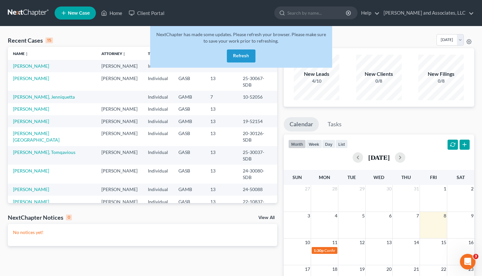
click at [241, 55] on button "Refresh" at bounding box center [241, 55] width 29 height 13
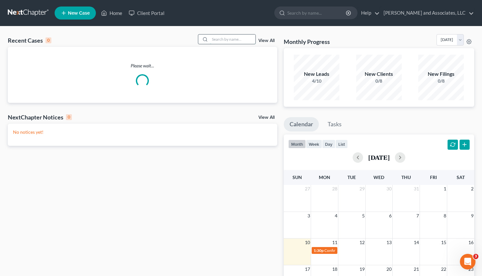
click at [212, 39] on input "search" at bounding box center [233, 38] width 46 height 9
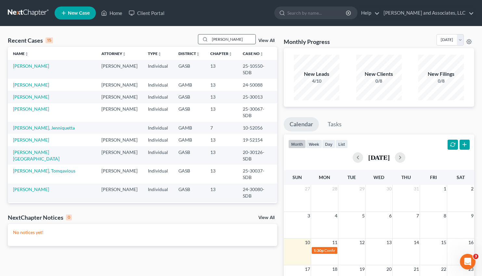
type input "[PERSON_NAME]"
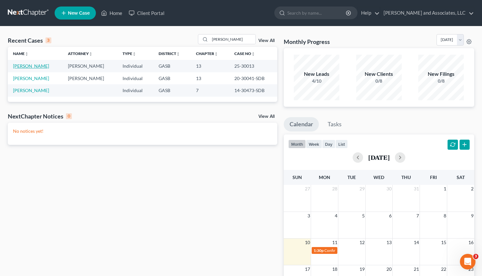
click at [32, 67] on link "[PERSON_NAME]" at bounding box center [31, 66] width 36 height 6
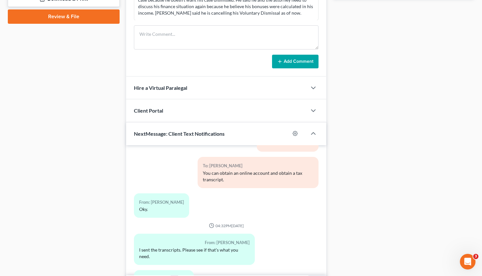
scroll to position [348, 0]
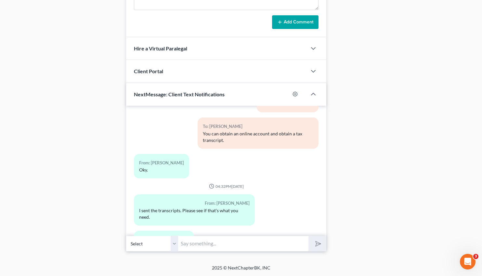
click at [194, 240] on input "text" at bounding box center [243, 244] width 130 height 16
type input "Received the transcript via email and have emailed it to [PERSON_NAME]. Thank y…"
click at [318, 244] on icon "submit" at bounding box center [317, 243] width 9 height 9
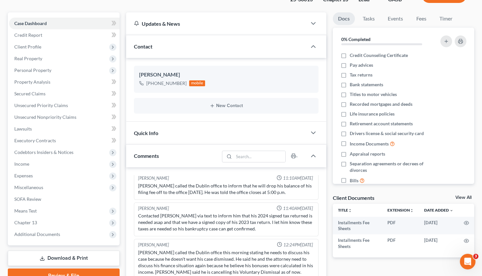
scroll to position [0, 0]
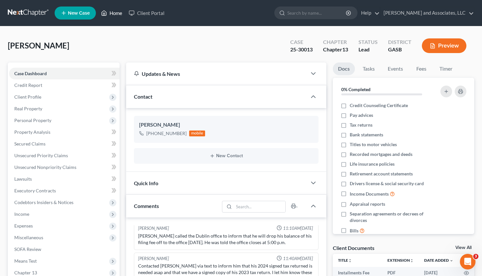
click at [109, 10] on link "Home" at bounding box center [112, 13] width 28 height 12
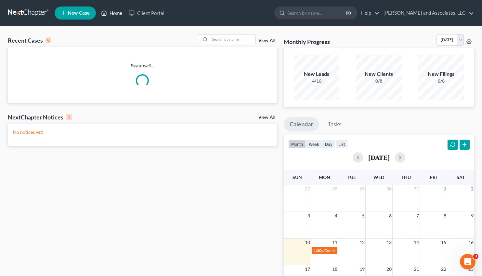
click at [109, 14] on link "Home" at bounding box center [112, 13] width 28 height 12
click at [221, 36] on input "search" at bounding box center [233, 38] width 46 height 9
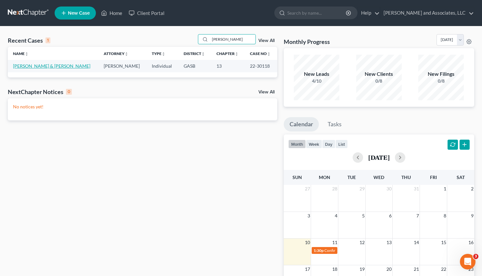
type input "[PERSON_NAME]"
click at [36, 65] on link "[PERSON_NAME] & [PERSON_NAME]" at bounding box center [51, 66] width 77 height 6
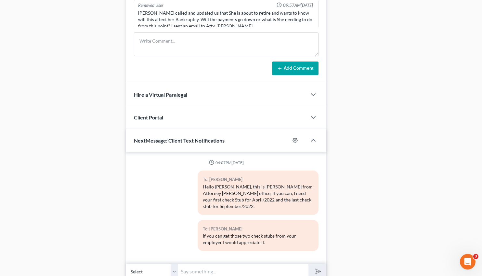
scroll to position [420, 0]
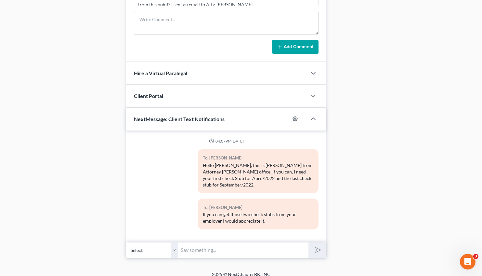
click at [196, 242] on input "text" at bounding box center [243, 250] width 130 height 16
type input "F"
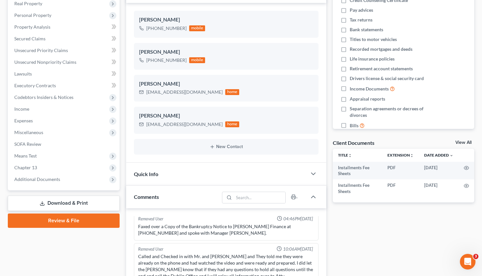
scroll to position [101, 0]
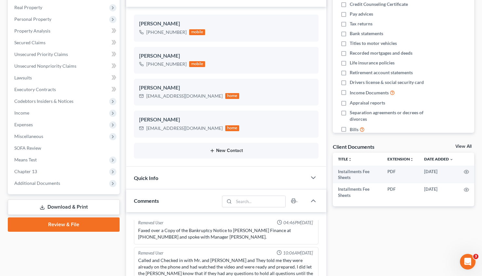
click at [230, 149] on button "New Contact" at bounding box center [226, 150] width 175 height 5
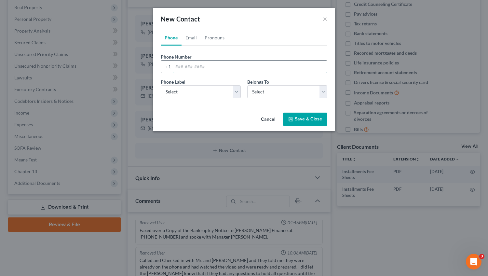
click at [180, 65] on input "tel" at bounding box center [250, 67] width 154 height 12
type input "4782799687"
click at [161, 85] on select "Select Mobile Home Work Other" at bounding box center [201, 91] width 80 height 13
select select "0"
click option "Mobile" at bounding box center [0, 0] width 0 height 0
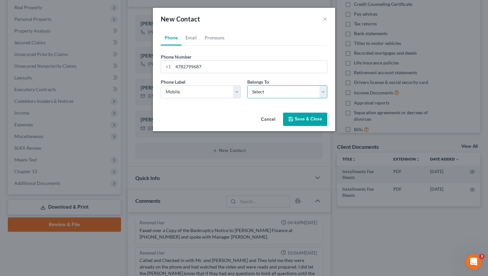
click at [247, 85] on select "Select Client Spouse Other" at bounding box center [287, 91] width 80 height 13
select select "2"
click option "Other" at bounding box center [0, 0] width 0 height 0
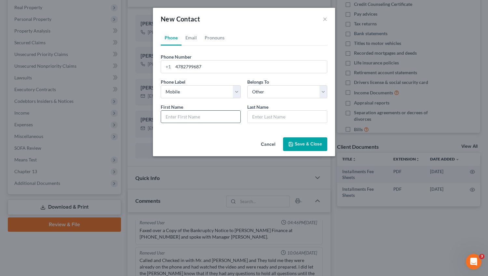
click at [175, 116] on input "text" at bounding box center [200, 117] width 79 height 12
type input "M"
type input "[PERSON_NAME]"
click at [315, 141] on button "Save & Close" at bounding box center [305, 144] width 44 height 14
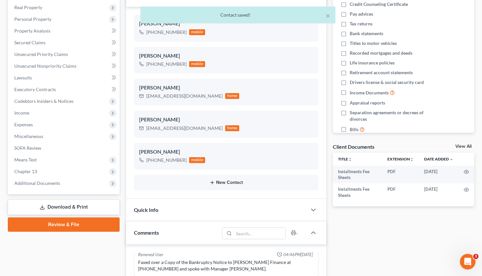
click at [227, 181] on button "New Contact" at bounding box center [226, 182] width 175 height 5
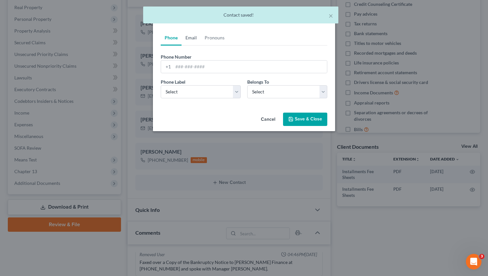
click at [195, 41] on link "Email" at bounding box center [191, 38] width 19 height 16
click at [185, 67] on input "email" at bounding box center [250, 67] width 154 height 12
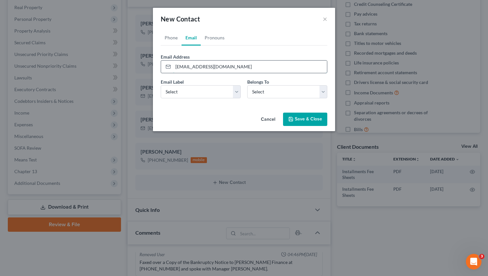
type input "[EMAIL_ADDRESS][DOMAIN_NAME]"
click at [161, 85] on select "Select Home Work Other" at bounding box center [201, 91] width 80 height 13
select select "0"
click option "Home" at bounding box center [0, 0] width 0 height 0
click at [247, 85] on select "Select Client Spouse Other" at bounding box center [287, 91] width 80 height 13
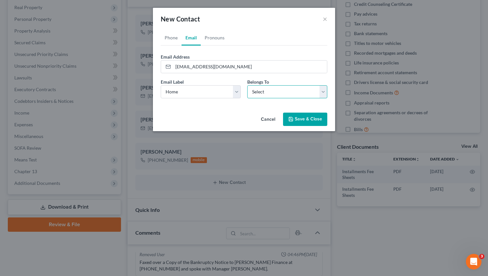
select select "2"
click option "Other" at bounding box center [0, 0] width 0 height 0
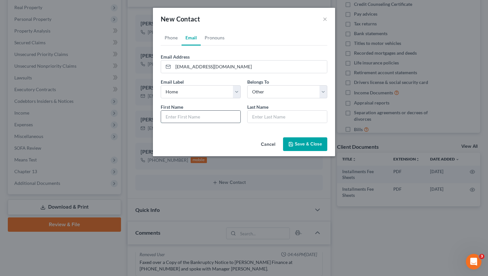
click at [187, 115] on input "text" at bounding box center [200, 117] width 79 height 12
type input "[PERSON_NAME]"
click at [306, 143] on button "Save & Close" at bounding box center [305, 144] width 44 height 14
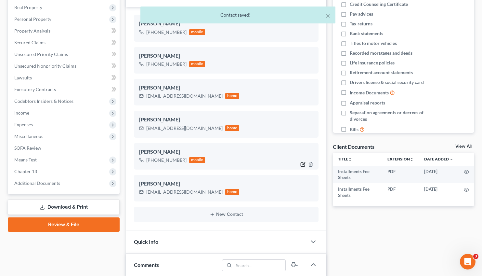
click at [303, 164] on icon "button" at bounding box center [304, 163] width 3 height 3
select select "0"
select select "2"
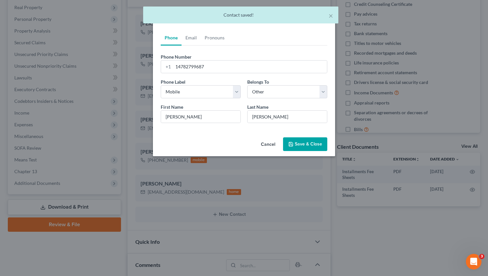
click at [269, 144] on button "Cancel" at bounding box center [268, 144] width 25 height 13
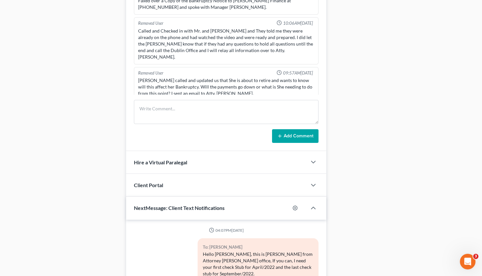
scroll to position [484, 0]
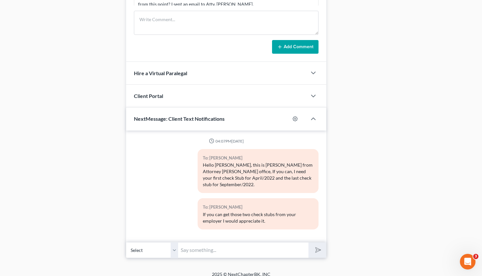
click at [190, 244] on input "text" at bounding box center [243, 250] width 130 height 16
click at [191, 244] on input "text" at bounding box center [243, 250] width 130 height 16
click at [126, 242] on select "Select [PHONE_NUMBER] - [PERSON_NAME] [PHONE_NUMBER] - [PERSON_NAME] [PHONE_NUM…" at bounding box center [152, 250] width 52 height 16
select select "2"
click option "[PHONE_NUMBER] - [PERSON_NAME]" at bounding box center [0, 0] width 0 height 0
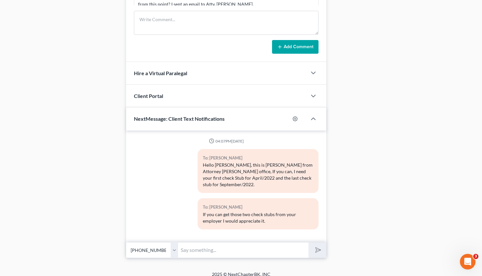
click at [195, 246] on input "text" at bounding box center [243, 250] width 130 height 16
paste input "[PHONE_NUMBER]"
type input "Farmers Furniture [PHONE_NUMBER]"
click at [320, 245] on icon "submit" at bounding box center [317, 249] width 9 height 9
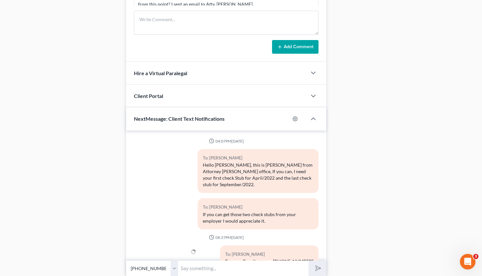
scroll to position [22, 0]
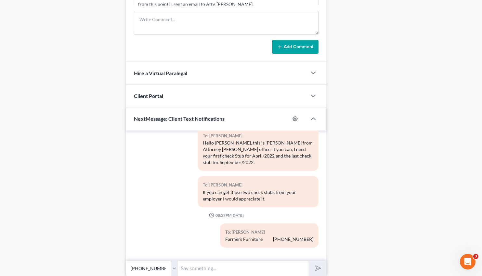
click at [203, 269] on input "text" at bounding box center [243, 268] width 130 height 16
paste input "[PHONE_NUMBER]"
type input "[PERSON_NAME] Fargo Bank [PHONE_NUMBER]"
drag, startPoint x: 318, startPoint y: 266, endPoint x: 252, endPoint y: 284, distance: 68.6
click at [126, 260] on select "Select [PHONE_NUMBER] - [PERSON_NAME] [PHONE_NUMBER] - [PERSON_NAME] [PHONE_NUM…" at bounding box center [152, 268] width 52 height 16
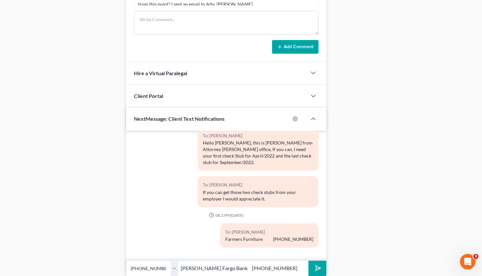
click option "[PHONE_NUMBER] - [PERSON_NAME]" at bounding box center [0, 0] width 0 height 0
click at [319, 268] on polygon "submit" at bounding box center [317, 268] width 8 height 8
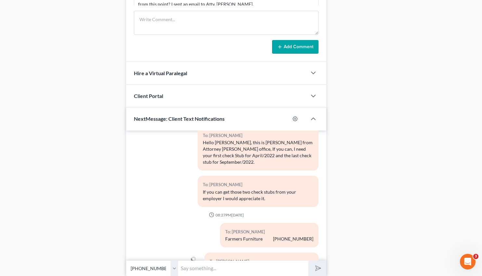
scroll to position [52, 0]
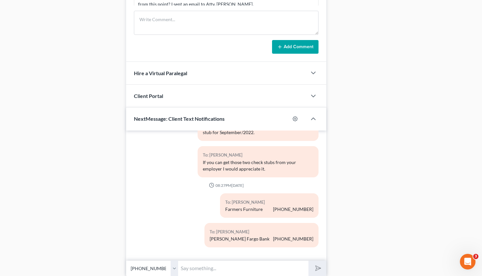
click at [194, 271] on input "text" at bounding box center [243, 268] width 130 height 16
paste input "[PHONE_NUMBER]"
type input "Mariner Finance [PHONE_NUMBER]"
click at [315, 266] on icon "submit" at bounding box center [317, 267] width 9 height 9
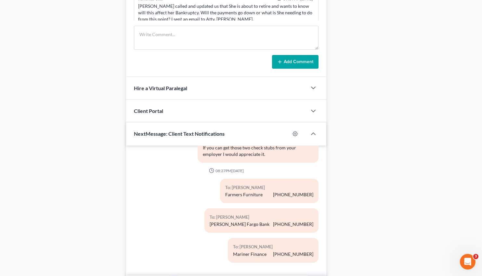
scroll to position [508, 0]
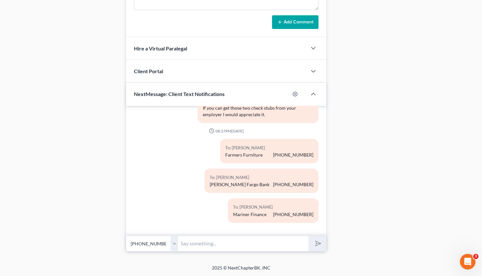
click at [209, 246] on input "text" at bounding box center [243, 244] width 130 height 16
click at [126, 236] on select "Select [PHONE_NUMBER] - [PERSON_NAME] [PHONE_NUMBER] - [PERSON_NAME] [PHONE_NUM…" at bounding box center [152, 244] width 52 height 16
click at [251, 242] on input "[DOMAIN_NAME] $19.95" at bounding box center [243, 244] width 130 height 16
type input "[DOMAIN_NAME] $19.95 email: [EMAIL_ADDRESS][DOMAIN_NAME]"
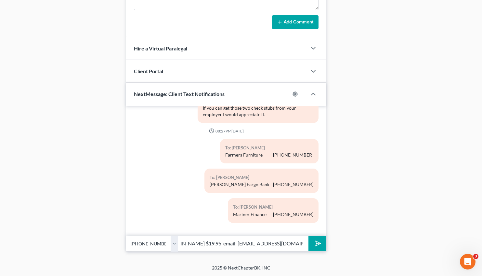
click at [318, 246] on icon "submit" at bounding box center [317, 243] width 9 height 9
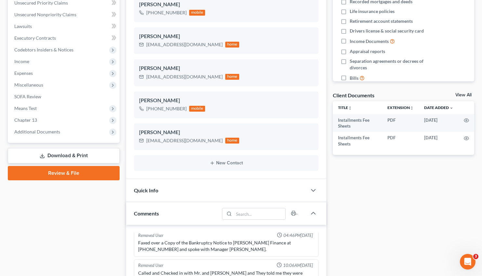
scroll to position [0, 0]
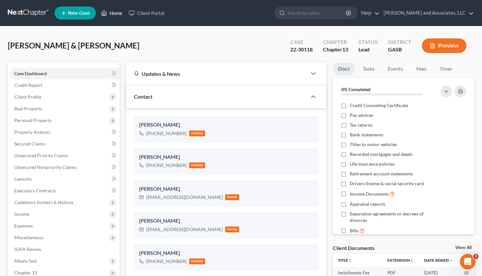
click at [118, 11] on link "Home" at bounding box center [112, 13] width 28 height 12
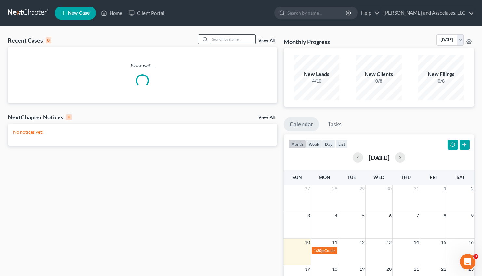
click at [210, 43] on input "search" at bounding box center [233, 38] width 46 height 9
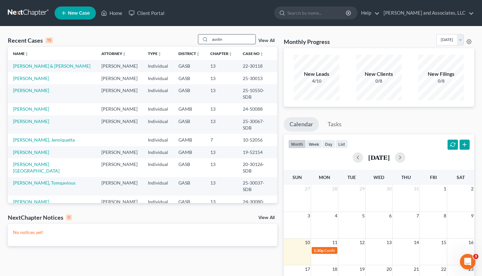
type input "austin"
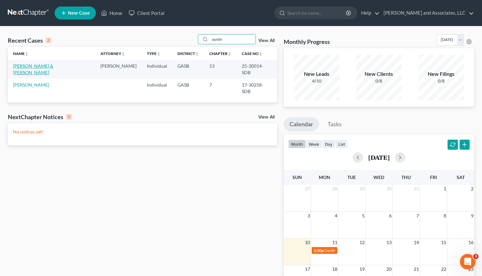
click at [29, 66] on link "[PERSON_NAME] & [PERSON_NAME]" at bounding box center [33, 69] width 40 height 12
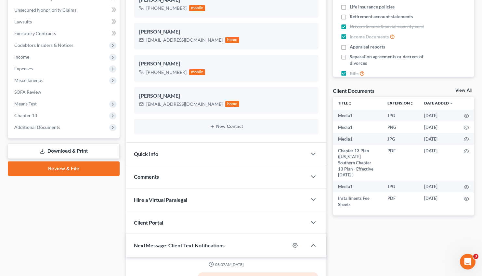
scroll to position [156, 0]
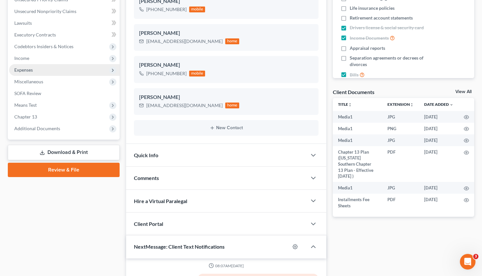
click at [28, 68] on span "Expenses" at bounding box center [23, 70] width 19 height 6
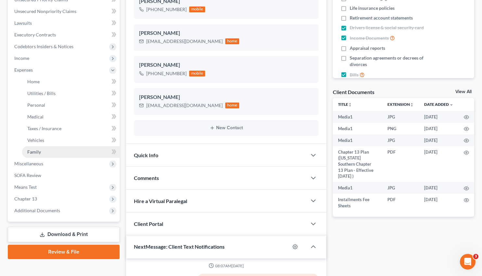
click at [35, 148] on link "Family" at bounding box center [71, 152] width 98 height 12
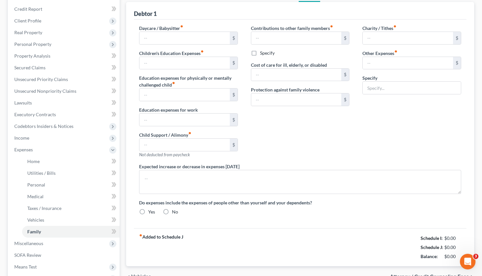
type input "822.00"
type input "0.00"
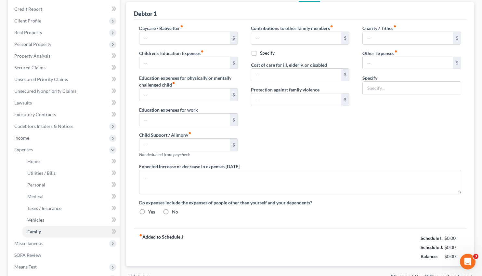
type input "0.00"
type input "200.00"
type input "160.00"
type input "Diapers/Wipes ([DEMOGRAPHIC_DATA])"
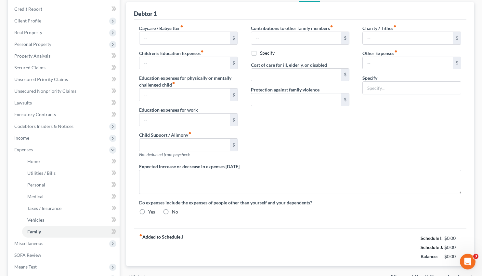
radio input "true"
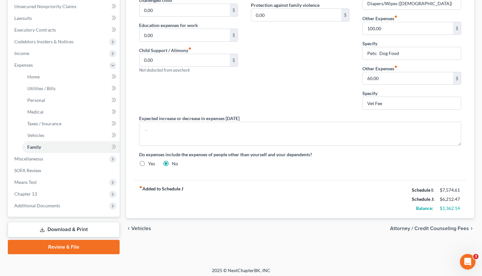
scroll to position [155, 0]
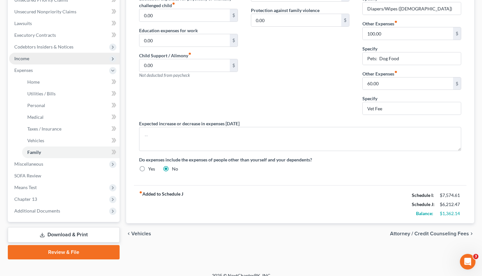
click at [25, 55] on span "Income" at bounding box center [64, 59] width 111 height 12
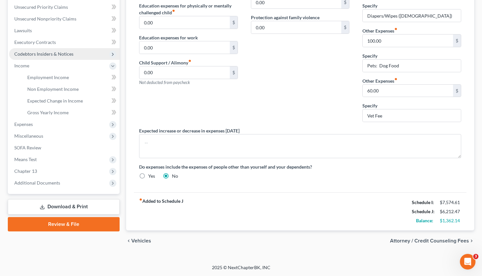
scroll to position [148, 0]
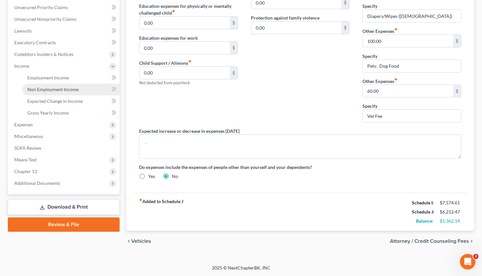
click at [49, 89] on span "Non Employment Income" at bounding box center [52, 90] width 51 height 6
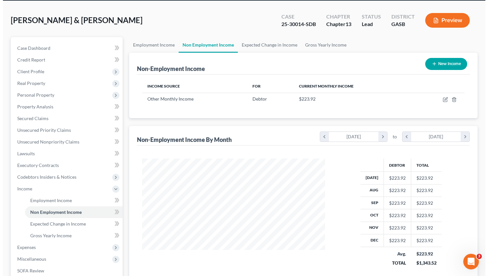
scroll to position [27, 0]
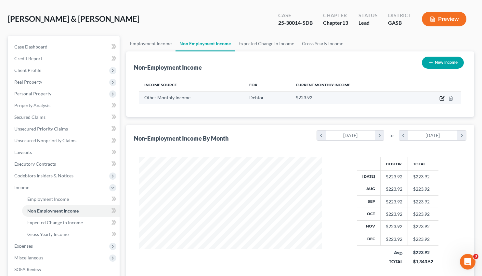
click at [442, 98] on icon "button" at bounding box center [442, 97] width 3 height 3
select select "13"
select select "0"
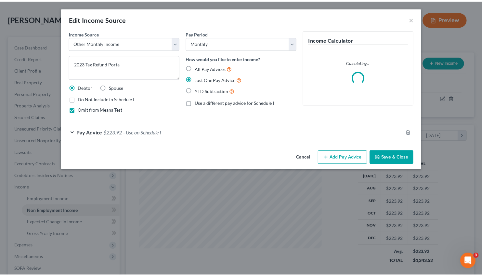
scroll to position [117, 198]
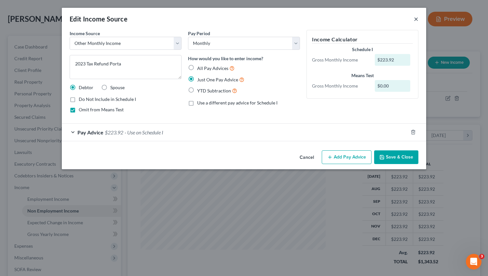
click at [416, 20] on button "×" at bounding box center [416, 19] width 5 height 8
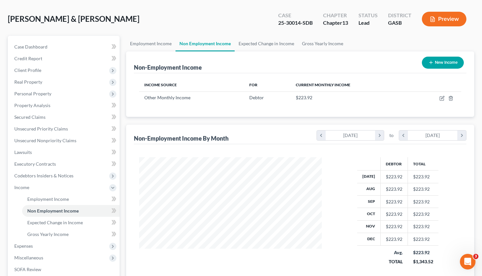
scroll to position [128, 0]
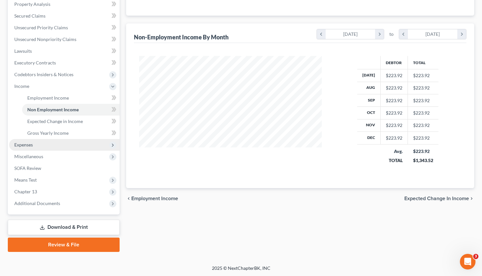
click at [22, 145] on span "Expenses" at bounding box center [23, 145] width 19 height 6
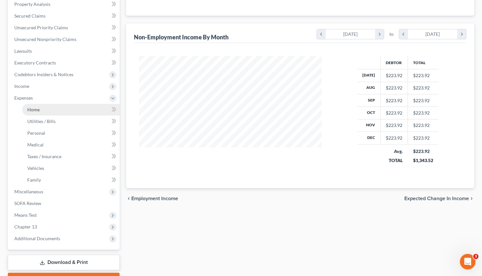
click at [39, 110] on span "Home" at bounding box center [33, 110] width 12 height 6
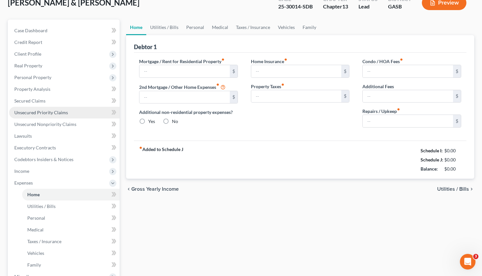
type input "1,228.47"
radio input "true"
type input "0.00"
type input "59.00"
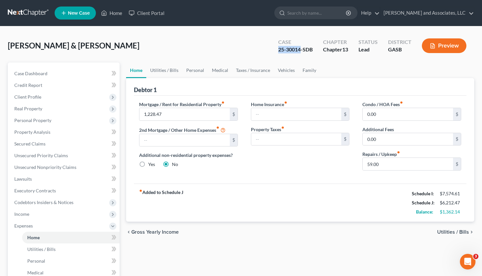
drag, startPoint x: 300, startPoint y: 49, endPoint x: 276, endPoint y: 51, distance: 23.8
click at [276, 51] on div "Case 25-30014-SDB" at bounding box center [295, 46] width 45 height 19
copy div "25-30014"
click at [34, 74] on span "Case Dashboard" at bounding box center [30, 74] width 33 height 6
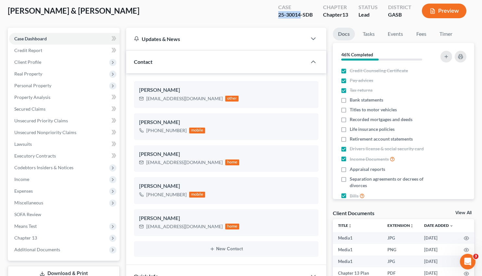
scroll to position [34, 0]
drag, startPoint x: 206, startPoint y: 97, endPoint x: 145, endPoint y: 97, distance: 61.5
click at [145, 97] on div "[EMAIL_ADDRESS][DOMAIN_NAME] other" at bounding box center [189, 99] width 100 height 8
copy div "[EMAIL_ADDRESS][DOMAIN_NAME]"
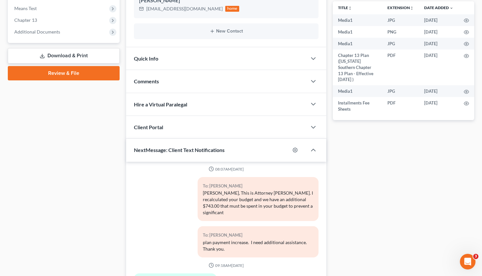
scroll to position [308, 0]
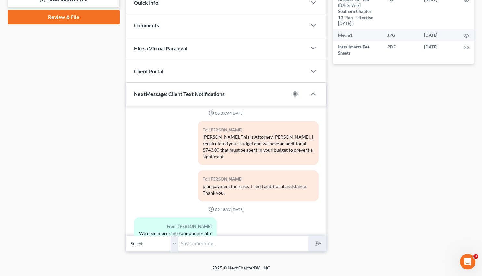
click at [358, 202] on div "Docs Tasks Events Fees Timer 46% Completed Nothing here yet! Credit Counseling …" at bounding box center [404, 2] width 148 height 497
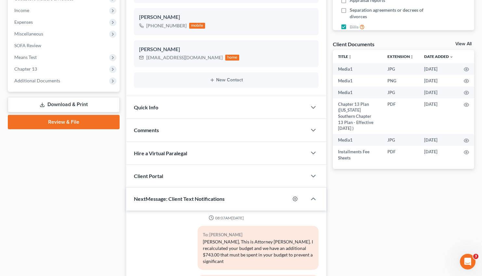
scroll to position [207, 0]
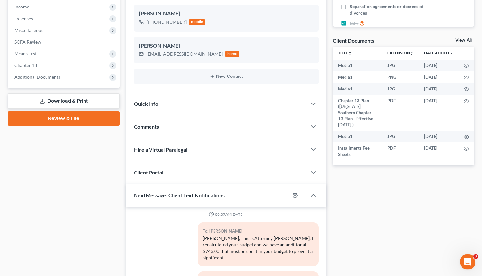
click at [76, 101] on link "Download & Print" at bounding box center [64, 100] width 112 height 15
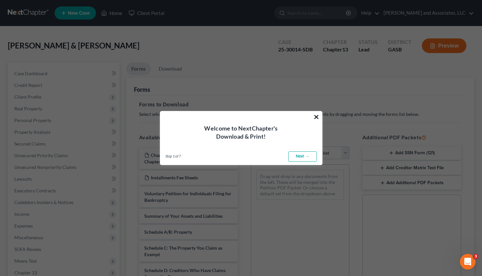
click at [316, 116] on button "×" at bounding box center [317, 117] width 6 height 10
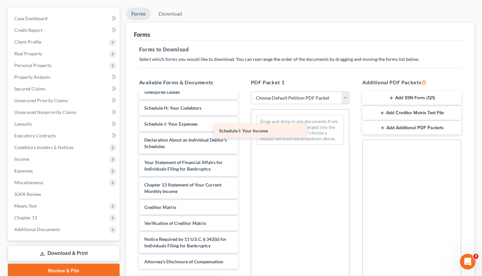
scroll to position [175, 0]
drag, startPoint x: 178, startPoint y: 105, endPoint x: 285, endPoint y: 131, distance: 110.2
click at [243, 131] on div "Schedule I: Your Income Chapter 13 Plan ([US_STATE] Southern Chapter 13 Plan - …" at bounding box center [188, 93] width 109 height 350
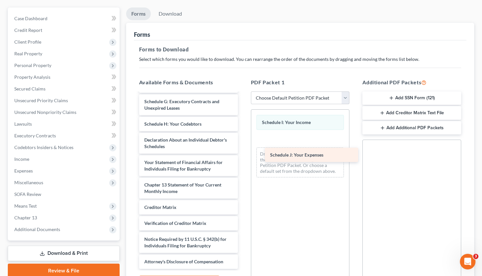
drag, startPoint x: 165, startPoint y: 127, endPoint x: 299, endPoint y: 158, distance: 137.7
click at [243, 158] on div "Schedule J: Your Expenses Chapter 13 Plan ([US_STATE] Southern Chapter 13 Plan …" at bounding box center [188, 101] width 109 height 334
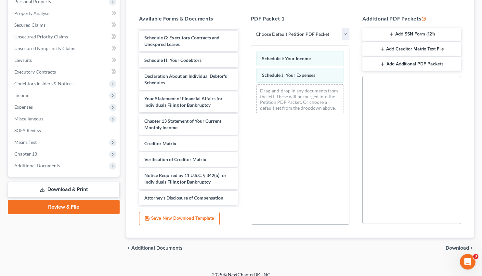
scroll to position [126, 0]
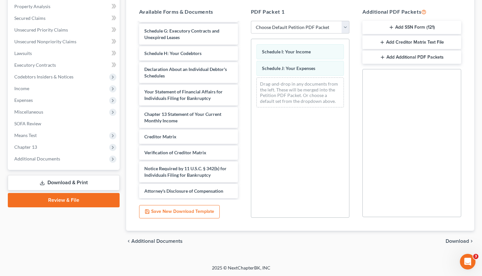
click at [454, 241] on span "Download" at bounding box center [457, 240] width 23 height 5
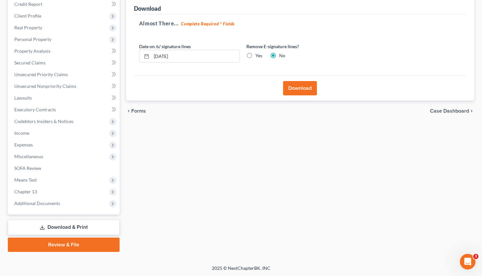
click at [302, 87] on button "Download" at bounding box center [300, 88] width 34 height 14
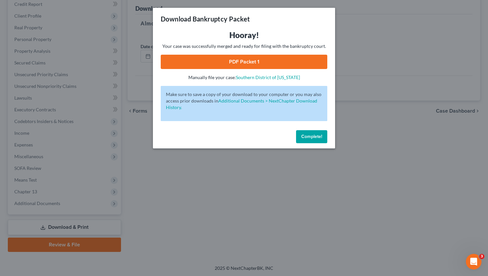
click at [249, 63] on link "PDF Packet 1" at bounding box center [244, 62] width 167 height 14
click at [312, 135] on span "Complete!" at bounding box center [311, 137] width 21 height 6
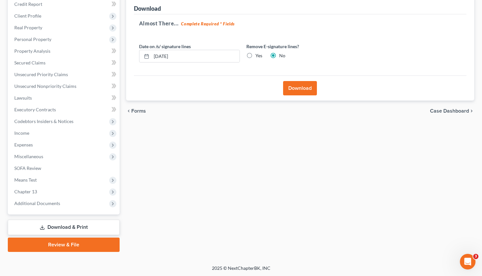
scroll to position [0, 0]
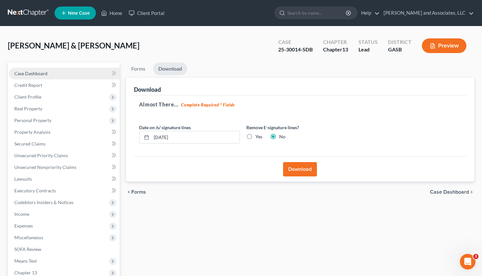
click at [53, 75] on link "Case Dashboard" at bounding box center [64, 74] width 111 height 12
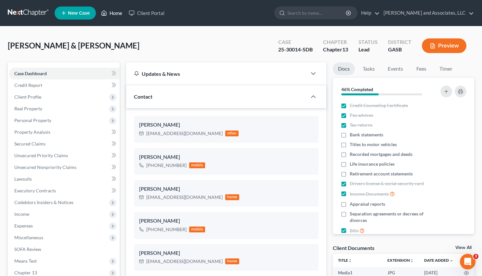
click at [109, 14] on link "Home" at bounding box center [112, 13] width 28 height 12
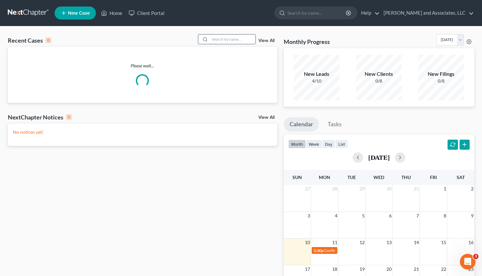
click at [213, 39] on input "search" at bounding box center [233, 38] width 46 height 9
type input "[PERSON_NAME]"
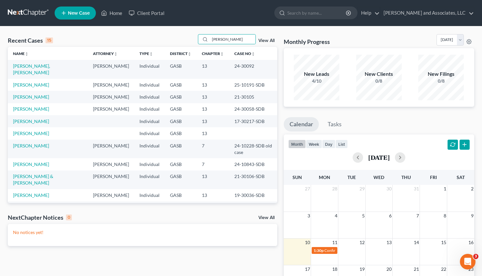
click at [12, 68] on td "[PERSON_NAME], [PERSON_NAME]" at bounding box center [48, 69] width 80 height 19
click at [20, 68] on link "[PERSON_NAME], [PERSON_NAME]" at bounding box center [31, 69] width 37 height 12
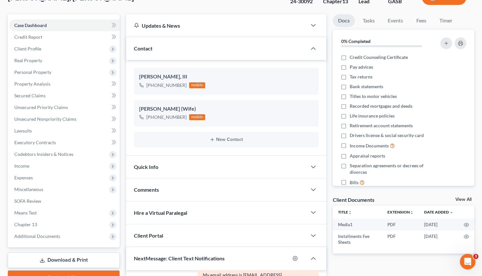
scroll to position [45, 0]
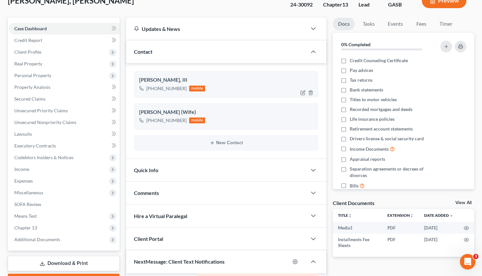
click at [183, 86] on div "[PHONE_NUMBER]" at bounding box center [166, 88] width 40 height 7
click at [184, 86] on div "[PHONE_NUMBER]" at bounding box center [166, 88] width 40 height 7
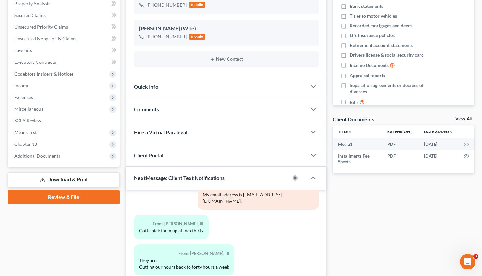
scroll to position [128, 0]
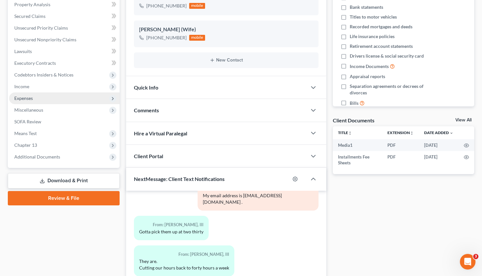
click at [21, 96] on span "Expenses" at bounding box center [23, 98] width 19 height 6
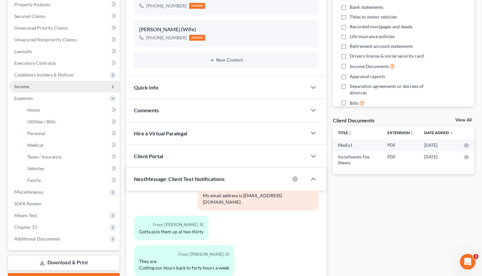
click at [24, 85] on span "Income" at bounding box center [21, 87] width 15 height 6
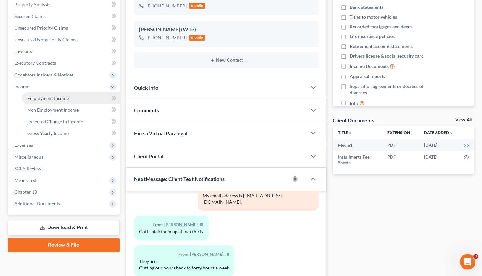
click at [36, 97] on span "Employment Income" at bounding box center [48, 98] width 42 height 6
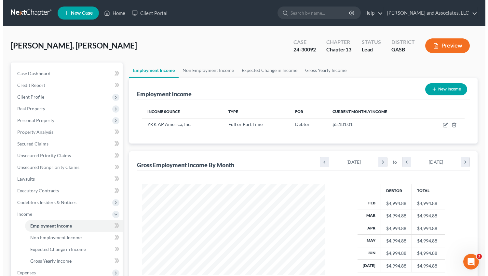
scroll to position [43, 0]
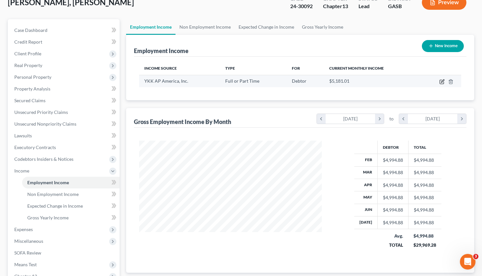
click at [441, 82] on icon "button" at bounding box center [442, 81] width 5 height 5
select select "0"
select select "10"
select select "0"
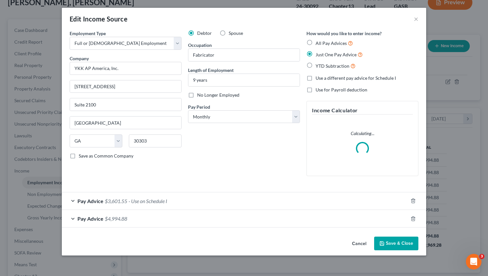
scroll to position [117, 198]
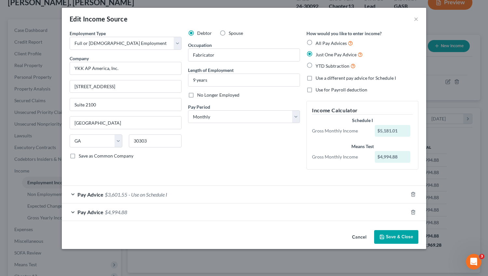
click at [114, 192] on span "$3,601.55" at bounding box center [116, 194] width 22 height 6
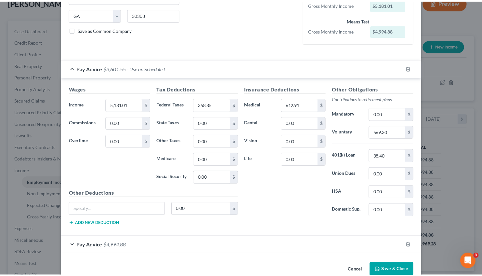
scroll to position [140, 0]
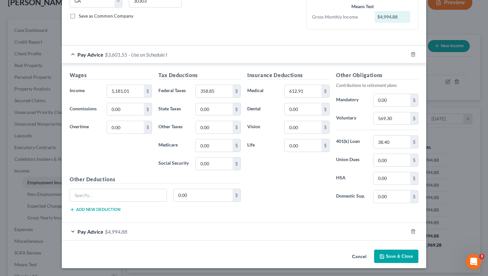
click at [389, 256] on button "Save & Close" at bounding box center [396, 256] width 44 height 14
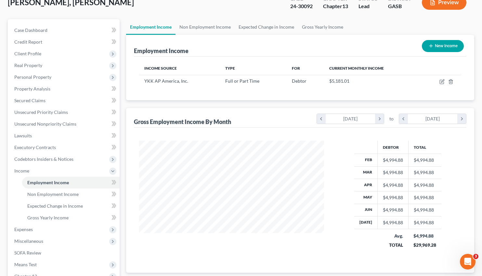
scroll to position [325165, 325086]
click at [24, 227] on span "Expenses" at bounding box center [23, 229] width 19 height 6
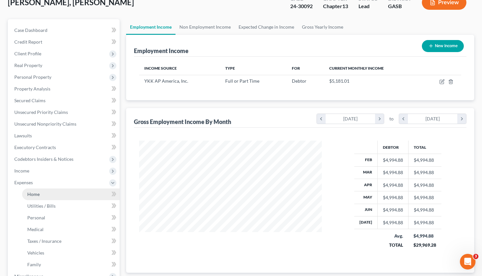
click at [45, 196] on link "Home" at bounding box center [71, 194] width 98 height 12
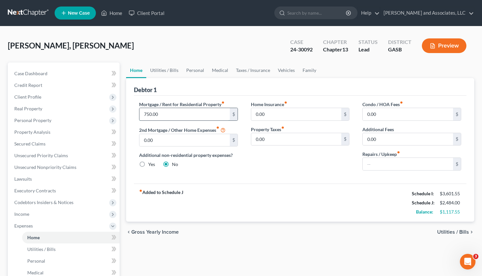
drag, startPoint x: 159, startPoint y: 113, endPoint x: 153, endPoint y: 113, distance: 5.9
click at [153, 113] on input "750.00" at bounding box center [185, 114] width 90 height 12
click at [161, 114] on input "750.00" at bounding box center [185, 114] width 90 height 12
type input "725.00"
click at [451, 233] on span "Utilities / Bills" at bounding box center [454, 231] width 32 height 5
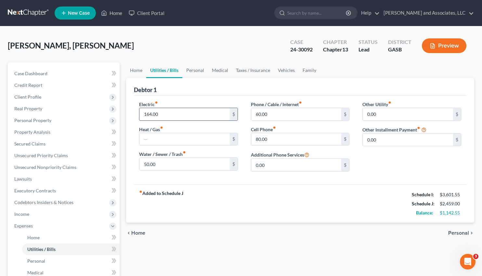
drag, startPoint x: 160, startPoint y: 116, endPoint x: 152, endPoint y: 115, distance: 7.8
click at [152, 115] on input "164.00" at bounding box center [185, 114] width 90 height 12
click at [161, 114] on input "164.00" at bounding box center [185, 114] width 90 height 12
type input "100.00"
drag, startPoint x: 271, startPoint y: 141, endPoint x: 302, endPoint y: 144, distance: 31.4
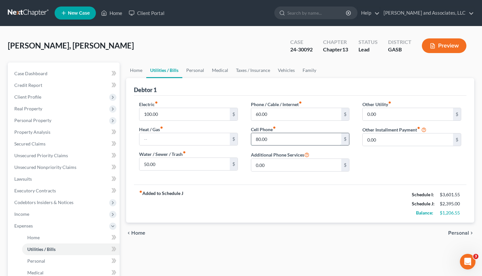
click at [302, 144] on input "80.00" at bounding box center [296, 139] width 90 height 12
type input "60.00"
click at [269, 115] on input "60.00" at bounding box center [296, 114] width 90 height 12
type input "50.00"
click at [150, 165] on input "50.00" at bounding box center [185, 164] width 90 height 12
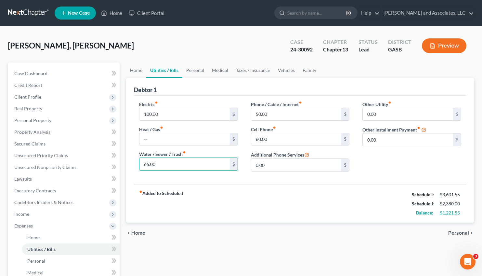
type input "65.00"
click at [460, 231] on span "Personal" at bounding box center [459, 232] width 21 height 5
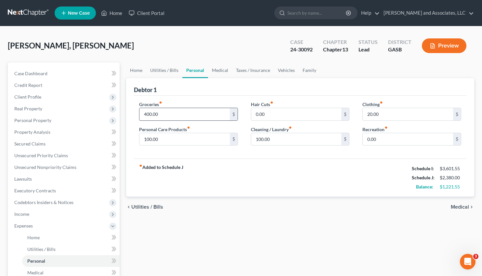
click at [161, 114] on input "400.00" at bounding box center [185, 114] width 90 height 12
drag, startPoint x: 164, startPoint y: 114, endPoint x: 140, endPoint y: 116, distance: 23.5
click at [140, 116] on input "400.00" at bounding box center [185, 114] width 90 height 12
click at [164, 113] on input "400.00" at bounding box center [185, 114] width 90 height 12
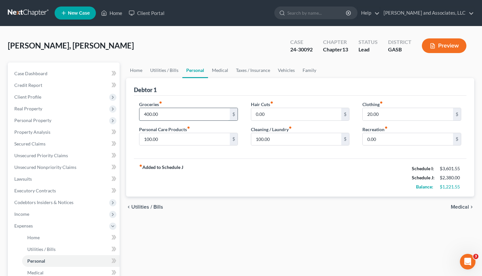
click at [149, 112] on input "400.00" at bounding box center [185, 114] width 90 height 12
click at [159, 139] on input "100.00" at bounding box center [185, 139] width 90 height 12
click at [160, 139] on input "100.00" at bounding box center [185, 139] width 90 height 12
click at [152, 138] on input "100.00" at bounding box center [185, 139] width 90 height 12
drag, startPoint x: 153, startPoint y: 139, endPoint x: 147, endPoint y: 138, distance: 5.9
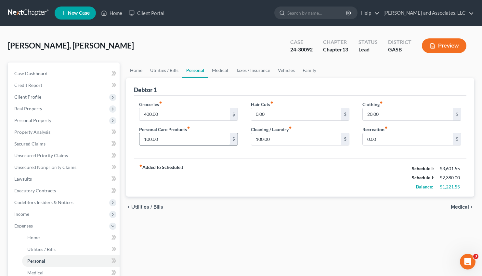
click at [147, 138] on input "100.00" at bounding box center [185, 139] width 90 height 12
type input "180.00"
click at [279, 136] on input "100.00" at bounding box center [296, 139] width 90 height 12
click at [387, 112] on input "20.00" at bounding box center [408, 114] width 90 height 12
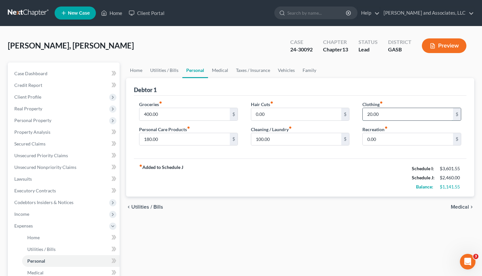
click at [380, 114] on input "20.00" at bounding box center [408, 114] width 90 height 12
click at [370, 114] on input "20.00" at bounding box center [408, 114] width 90 height 12
type input "35.00"
click at [458, 207] on span "Medical" at bounding box center [460, 206] width 18 height 5
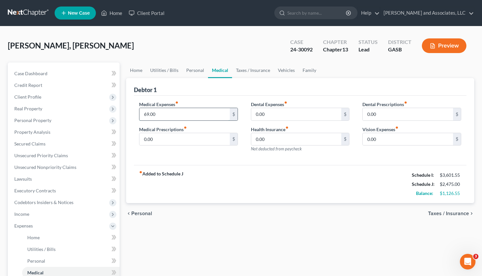
drag, startPoint x: 159, startPoint y: 113, endPoint x: 173, endPoint y: 115, distance: 14.3
click at [173, 115] on input "69.00" at bounding box center [185, 114] width 90 height 12
type input "0.00"
drag, startPoint x: 157, startPoint y: 137, endPoint x: 106, endPoint y: 138, distance: 50.7
click at [140, 138] on input "0.00" at bounding box center [185, 139] width 90 height 12
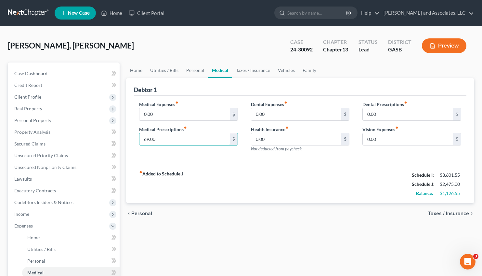
type input "69.00"
click at [451, 212] on span "Taxes / Insurance" at bounding box center [448, 213] width 41 height 5
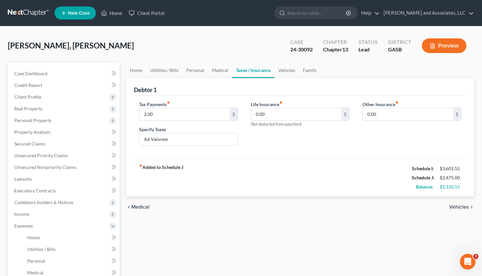
click at [454, 207] on span "Vehicles" at bounding box center [460, 206] width 20 height 5
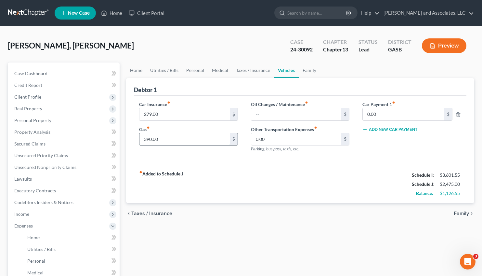
click at [159, 141] on input "390.00" at bounding box center [185, 139] width 90 height 12
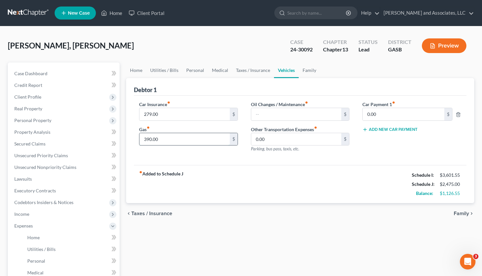
click at [162, 140] on input "390.00" at bounding box center [185, 139] width 90 height 12
click at [463, 212] on span "Family" at bounding box center [461, 213] width 15 height 5
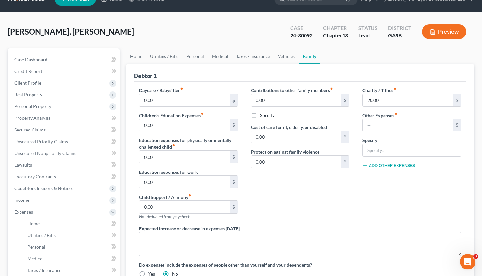
scroll to position [13, 0]
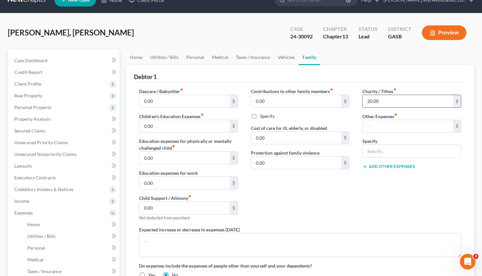
click at [372, 98] on input "20.00" at bounding box center [408, 101] width 90 height 12
click at [372, 99] on input "20.00" at bounding box center [408, 101] width 90 height 12
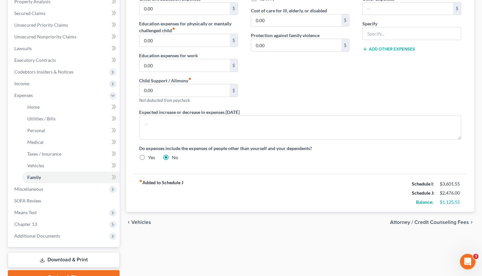
scroll to position [131, 0]
type input "21.00"
click at [434, 219] on span "Attorney / Credit Counseling Fees" at bounding box center [429, 221] width 79 height 5
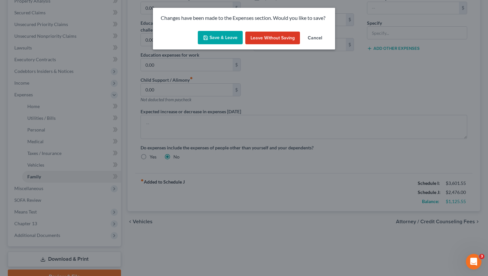
click at [224, 36] on button "Save & Leave" at bounding box center [220, 38] width 45 height 14
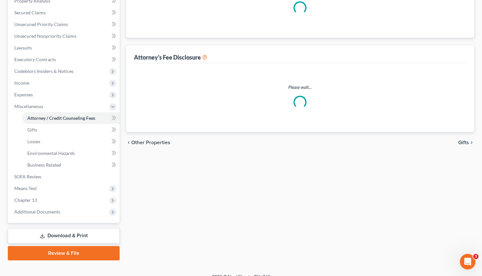
select select "0"
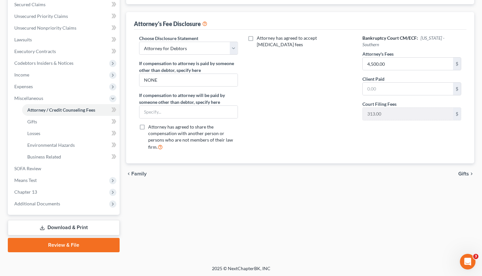
scroll to position [140, 0]
click at [466, 173] on span "Gifts" at bounding box center [464, 173] width 11 height 5
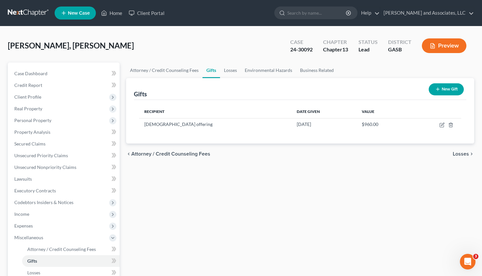
click at [463, 154] on span "Losses" at bounding box center [461, 153] width 16 height 5
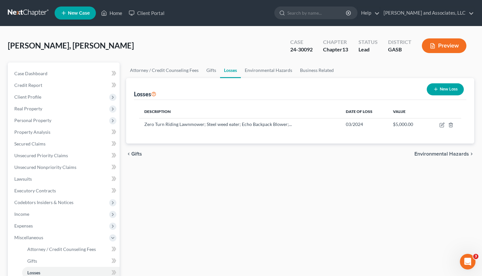
click at [447, 153] on span "Environmental Hazards" at bounding box center [442, 153] width 55 height 5
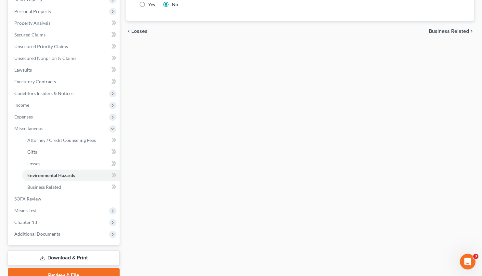
scroll to position [111, 0]
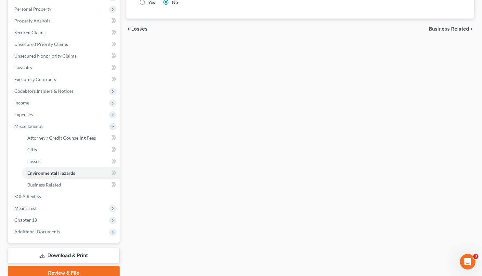
click at [72, 255] on link "Download & Print" at bounding box center [64, 255] width 112 height 15
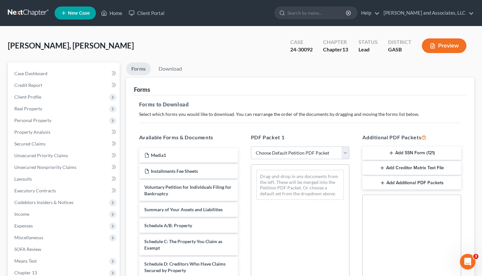
click at [251, 146] on select "Choose Default Petition PDF Packet Complete Bankruptcy Petition (all forms and …" at bounding box center [300, 152] width 99 height 13
select select "2"
click option "Amended Forms" at bounding box center [0, 0] width 0 height 0
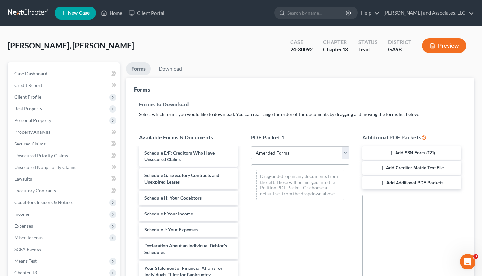
scroll to position [102, 0]
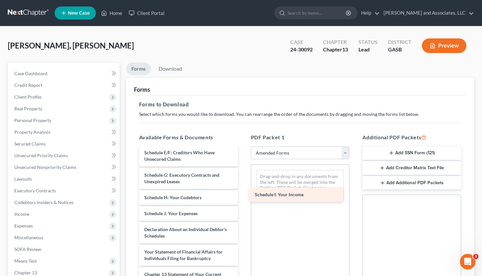
drag, startPoint x: 166, startPoint y: 212, endPoint x: 276, endPoint y: 193, distance: 112.2
click at [243, 193] on div "Schedule I: Your Income Voluntary Petition for Individuals Filing for Bankruptc…" at bounding box center [188, 202] width 109 height 312
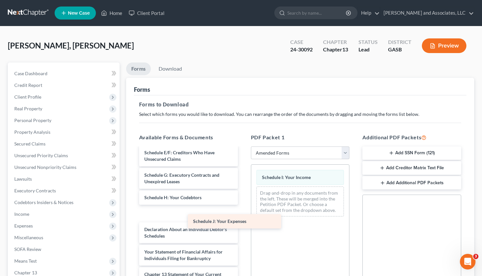
drag, startPoint x: 162, startPoint y: 216, endPoint x: 263, endPoint y: 215, distance: 100.9
click at [243, 215] on div "Schedule J: Your Expenses Voluntary Petition for Individuals Filing for Bankrup…" at bounding box center [188, 202] width 109 height 312
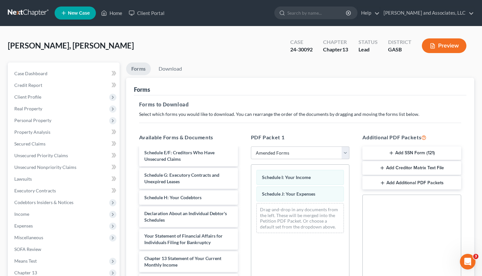
scroll to position [126, 0]
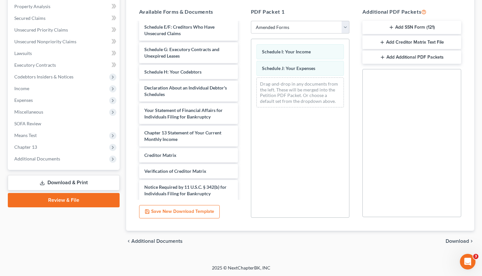
click at [459, 242] on span "Download" at bounding box center [457, 240] width 23 height 5
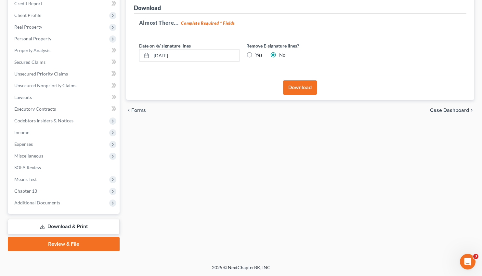
scroll to position [81, 0]
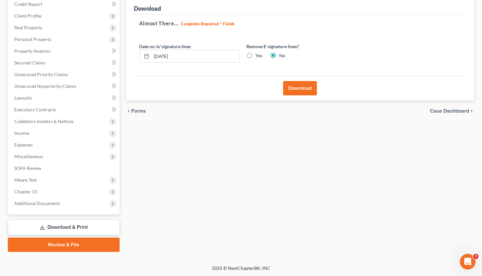
click at [297, 90] on button "Download" at bounding box center [300, 88] width 34 height 14
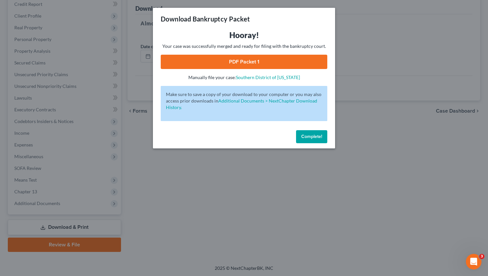
click at [239, 66] on link "PDF Packet 1" at bounding box center [244, 62] width 167 height 14
click at [316, 139] on span "Complete!" at bounding box center [311, 137] width 21 height 6
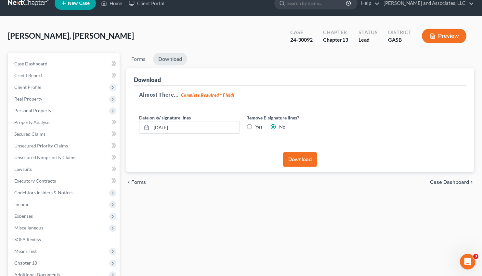
scroll to position [0, 0]
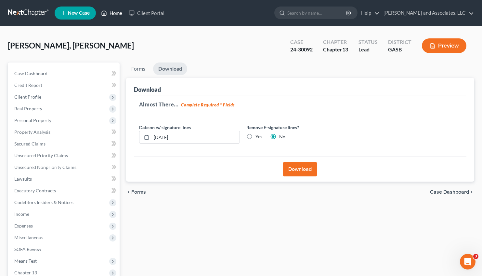
click at [119, 11] on link "Home" at bounding box center [112, 13] width 28 height 12
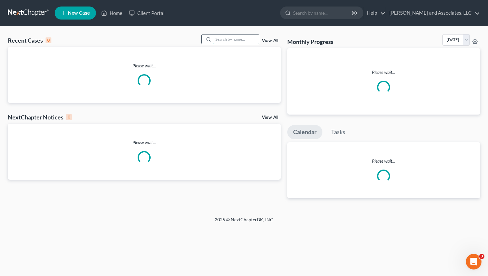
click at [219, 39] on input "search" at bounding box center [236, 38] width 46 height 9
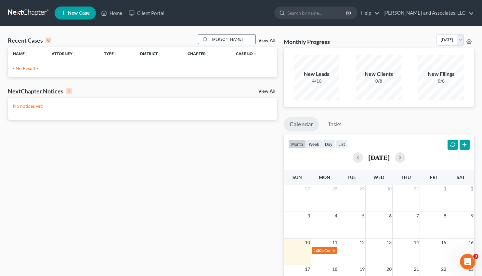
type input "[PERSON_NAME]"
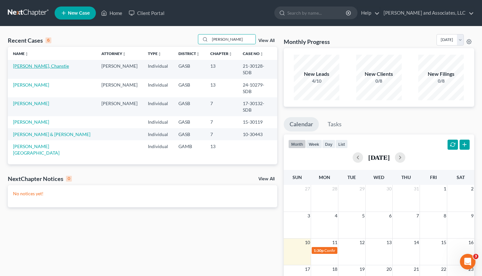
click at [34, 66] on link "[PERSON_NAME], Chanstie" at bounding box center [41, 66] width 56 height 6
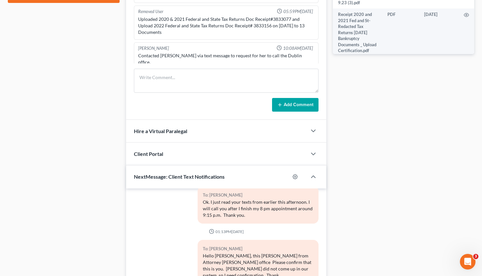
scroll to position [412, 0]
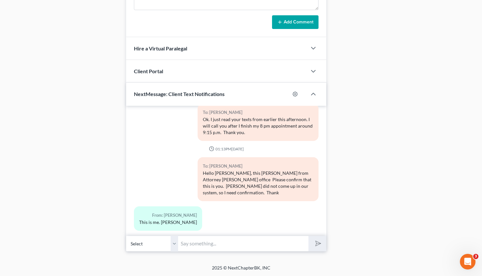
click at [199, 243] on input "text" at bounding box center [243, 244] width 130 height 16
type input "I apologize. Thank you."
click at [319, 240] on icon "submit" at bounding box center [317, 243] width 7 height 7
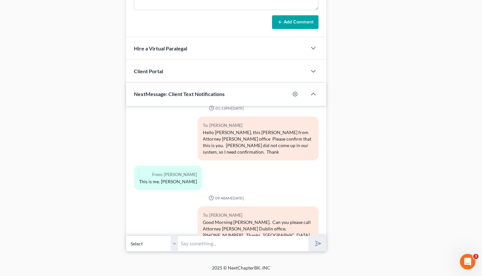
click at [126, 236] on select "Select [PHONE_NUMBER] - [PERSON_NAME] [PHONE_NUMBER] - [PERSON_NAME]" at bounding box center [152, 244] width 52 height 16
select select "1"
click option "[PHONE_NUMBER] - [PERSON_NAME]" at bounding box center [0, 0] width 0 height 0
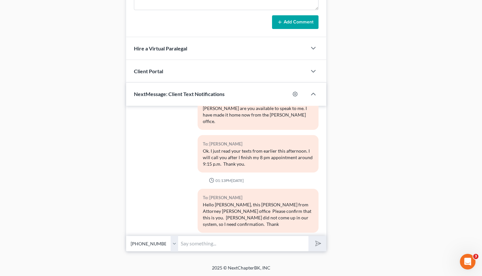
scroll to position [4745, 0]
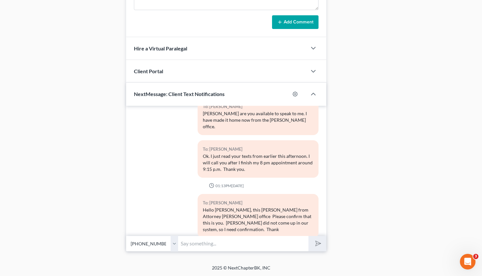
drag, startPoint x: 297, startPoint y: 209, endPoint x: 199, endPoint y: 197, distance: 98.0
copy div "Good Morning, [PERSON_NAME]. I need your 2024 Federal and State tax return. Ple…"
click at [189, 245] on input "text" at bounding box center [243, 244] width 130 height 16
paste input "Good Morning, [PERSON_NAME]. I need your 2024 Federal and State tax return. Ple…"
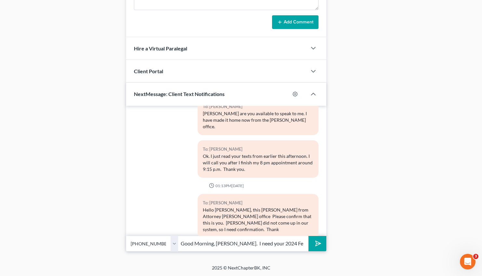
scroll to position [0, 195]
click at [214, 243] on input "Good Morning, [PERSON_NAME]. I need your 2024 Federal and State tax return. Ple…" at bounding box center [243, 244] width 130 height 16
drag, startPoint x: 213, startPoint y: 242, endPoint x: 194, endPoint y: 242, distance: 19.2
click at [194, 242] on input "Good Morning, [PERSON_NAME]. I need your 2024 Federal and State tax return. Ple…" at bounding box center [243, 244] width 130 height 16
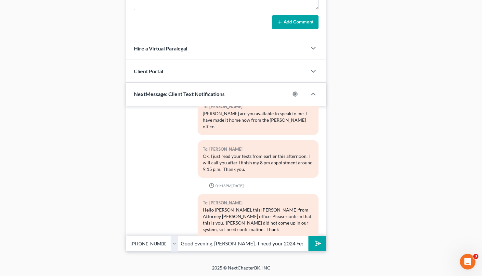
type input "Good Evening, [PERSON_NAME]. I need your 2024 Federal and State tax return. Ple…"
click at [316, 245] on polygon "submit" at bounding box center [317, 243] width 8 height 8
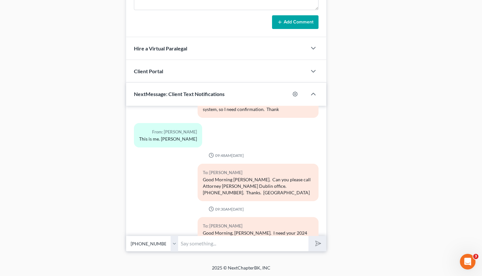
click at [196, 245] on input "text" at bounding box center [243, 244] width 130 height 16
type input "Attorn"
drag, startPoint x: 200, startPoint y: 247, endPoint x: 174, endPoint y: 243, distance: 25.7
click at [178, 243] on input "Attorn" at bounding box center [243, 244] width 130 height 16
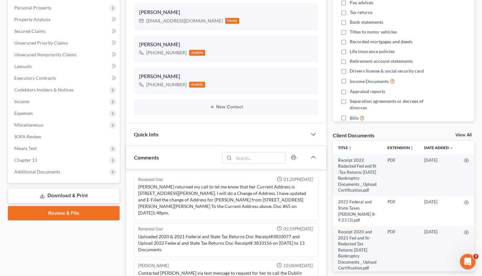
scroll to position [0, 0]
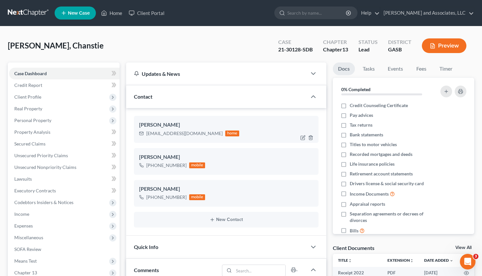
drag, startPoint x: 217, startPoint y: 133, endPoint x: 145, endPoint y: 135, distance: 71.9
click at [145, 135] on div "[EMAIL_ADDRESS][DOMAIN_NAME] home" at bounding box center [189, 133] width 101 height 8
copy div "[EMAIL_ADDRESS][DOMAIN_NAME]"
